Goal: Use online tool/utility

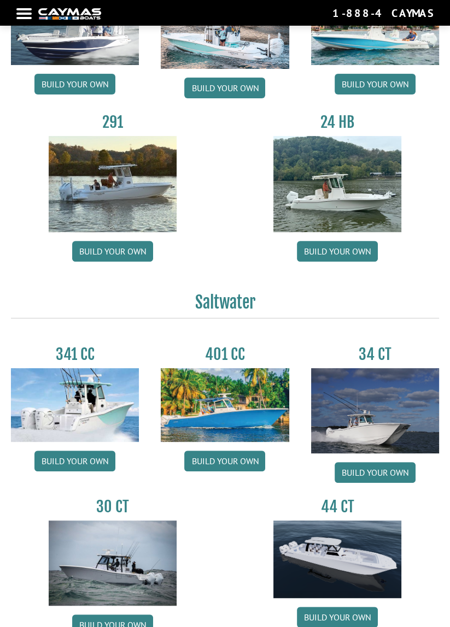
scroll to position [160, 0]
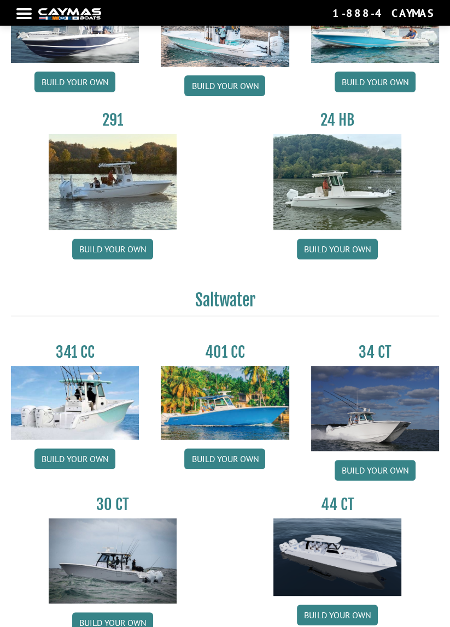
click at [208, 454] on link "Build your own" at bounding box center [224, 459] width 81 height 21
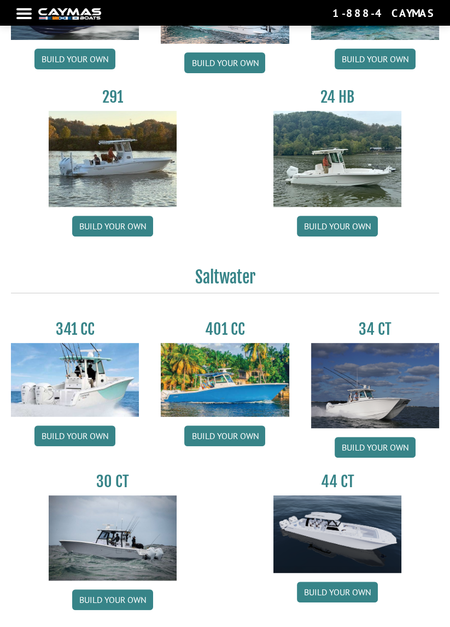
scroll to position [212, 0]
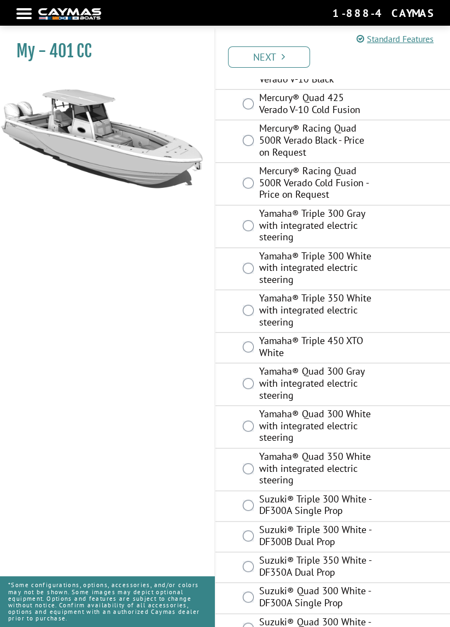
scroll to position [628, 0]
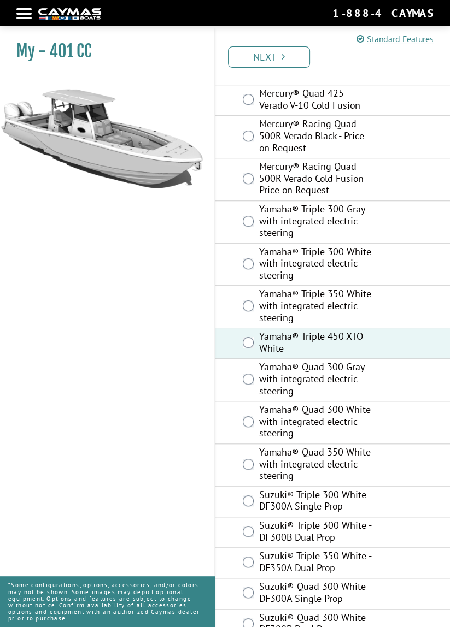
click at [286, 60] on link "Next" at bounding box center [269, 56] width 82 height 21
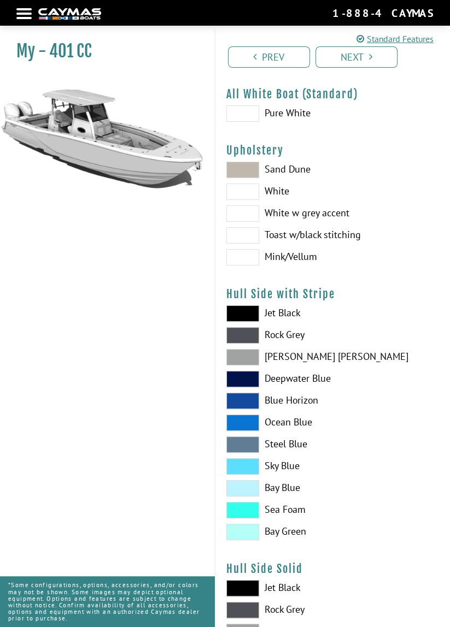
scroll to position [0, 0]
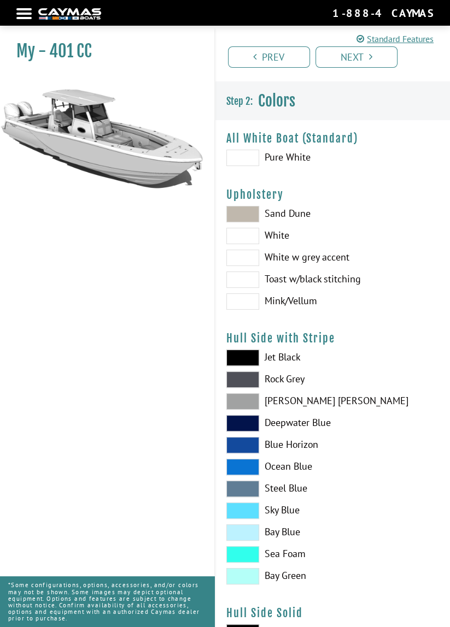
click at [257, 215] on span at bounding box center [242, 214] width 33 height 16
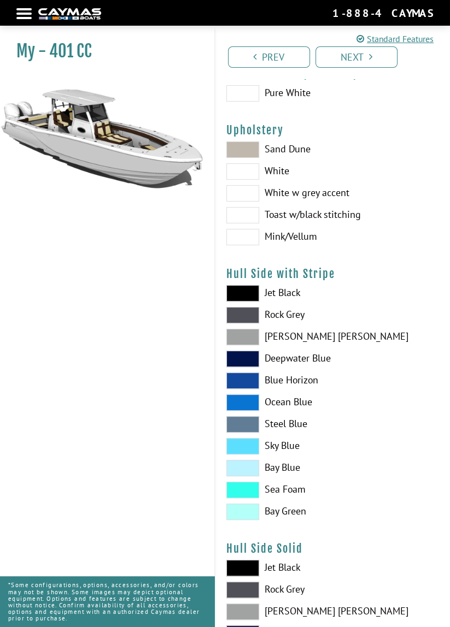
scroll to position [80, 0]
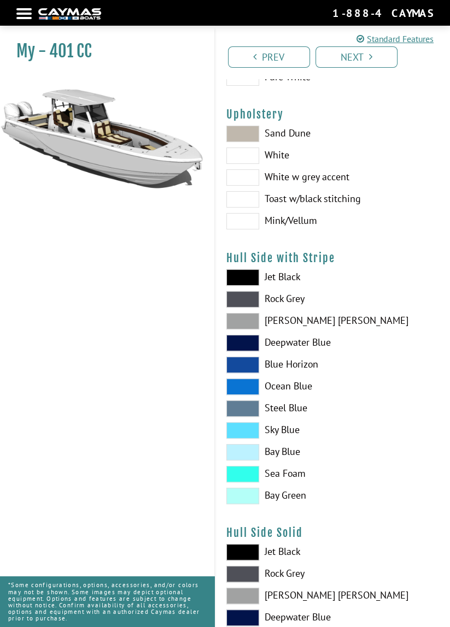
click at [251, 387] on span at bounding box center [242, 387] width 33 height 16
click at [364, 65] on link "Next" at bounding box center [356, 56] width 82 height 21
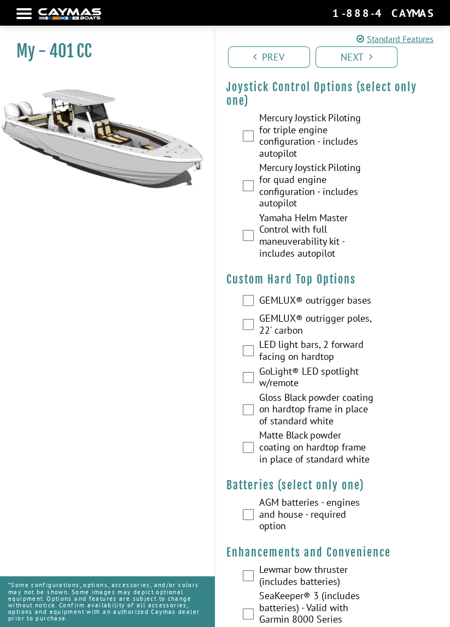
scroll to position [0, 0]
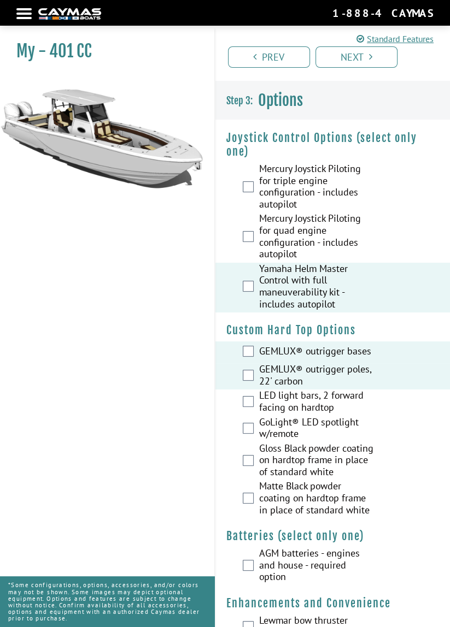
click at [260, 434] on label "GoLight® LED spotlight w/remote" at bounding box center [316, 429] width 115 height 26
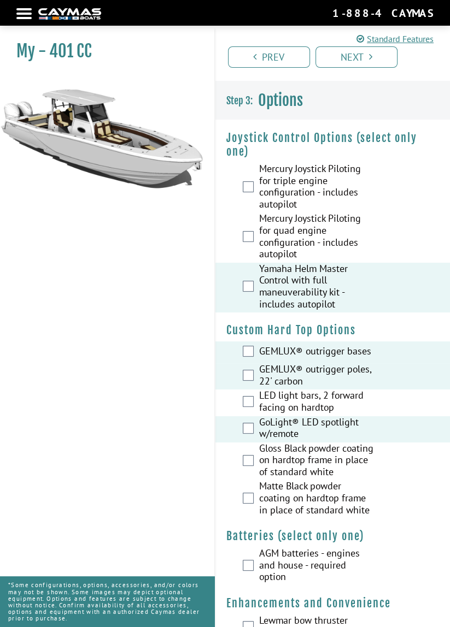
click at [259, 410] on label "LED light bars, 2 forward facing on hardtop" at bounding box center [316, 403] width 115 height 26
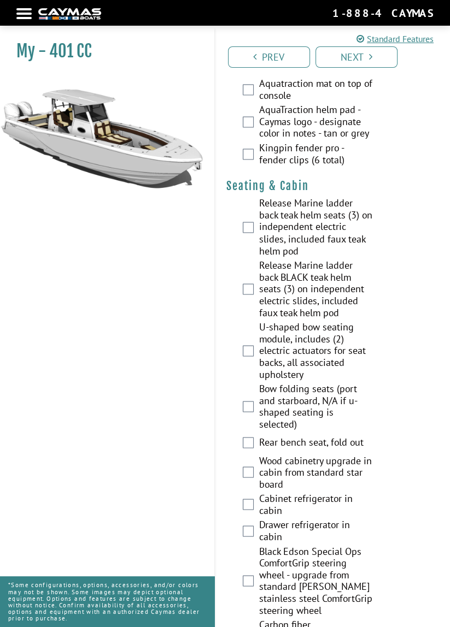
scroll to position [1332, 0]
click at [356, 63] on link "Next" at bounding box center [356, 56] width 82 height 21
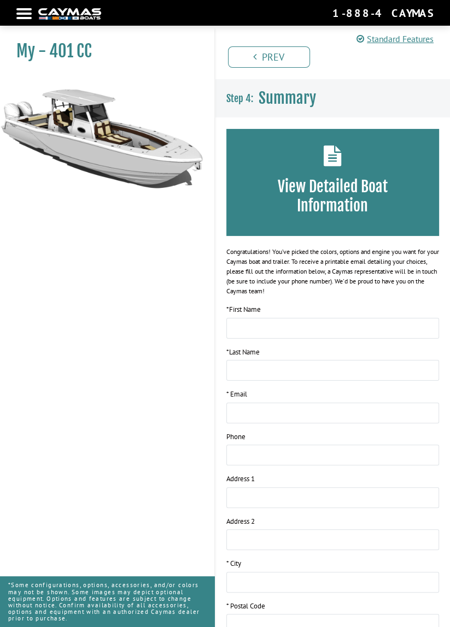
scroll to position [0, 0]
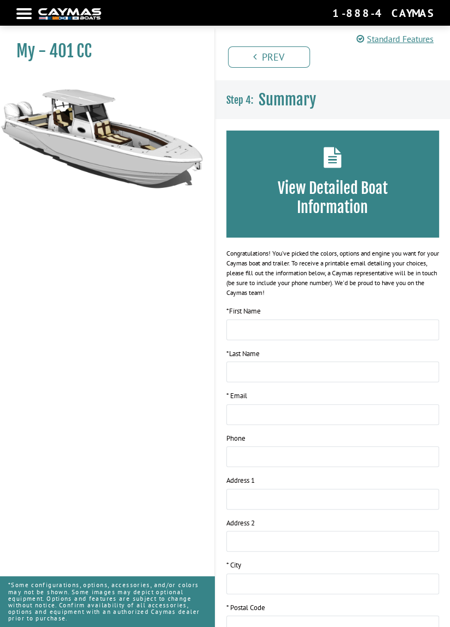
click at [357, 172] on div "View Detailed Boat Information" at bounding box center [332, 184] width 213 height 107
click at [341, 189] on h3 "View Detailed Boat Information" at bounding box center [333, 198] width 180 height 38
click at [340, 193] on h3 "View Detailed Boat Information" at bounding box center [333, 198] width 180 height 38
click at [340, 198] on h3 "View Detailed Boat Information" at bounding box center [333, 198] width 180 height 38
click at [346, 204] on h3 "View Detailed Boat Information" at bounding box center [333, 198] width 180 height 38
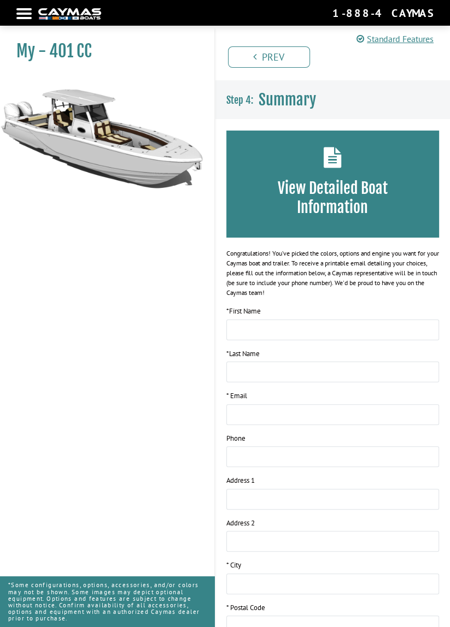
click at [42, 19] on img at bounding box center [69, 13] width 63 height 11
